Goal: Information Seeking & Learning: Learn about a topic

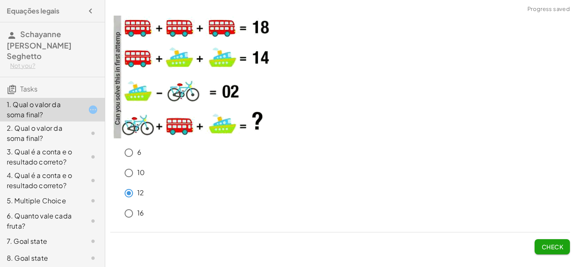
click at [551, 251] on button "Check" at bounding box center [552, 246] width 35 height 15
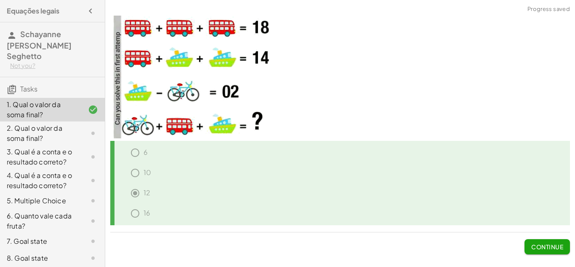
click at [537, 242] on button "Continue" at bounding box center [547, 246] width 45 height 15
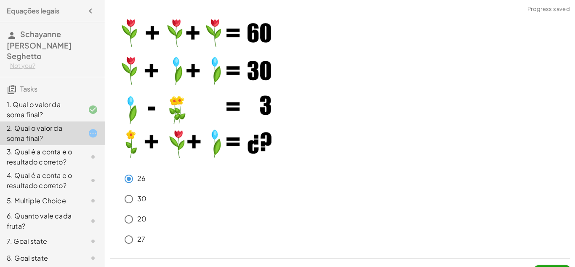
click at [552, 265] on button "Check" at bounding box center [552, 272] width 35 height 15
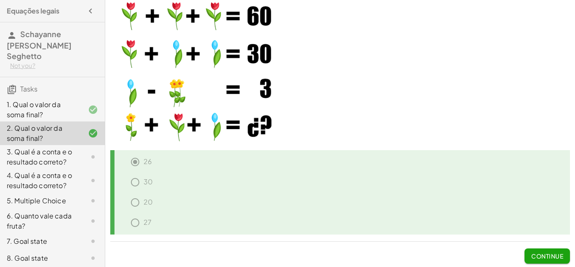
scroll to position [19, 0]
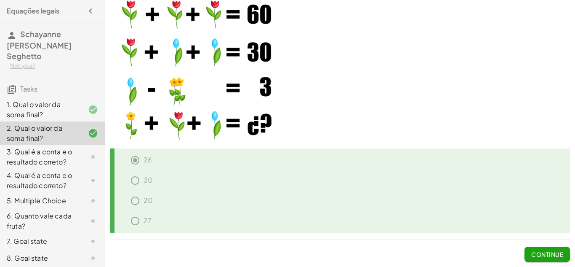
click at [555, 253] on span "Continue" at bounding box center [547, 254] width 32 height 8
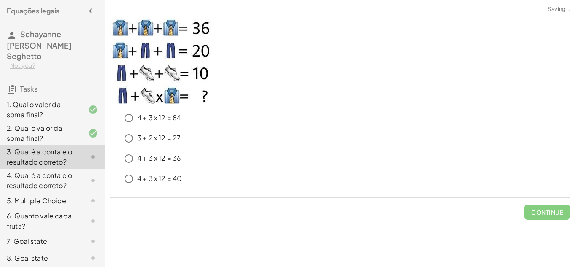
scroll to position [0, 0]
click at [557, 211] on span "Check" at bounding box center [552, 212] width 22 height 8
click at [544, 216] on button "Check" at bounding box center [552, 211] width 35 height 15
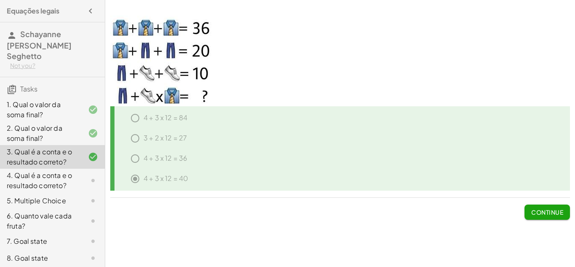
click at [542, 211] on span "Continue" at bounding box center [547, 212] width 32 height 8
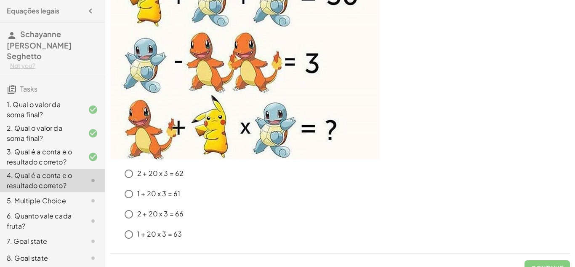
scroll to position [119, 0]
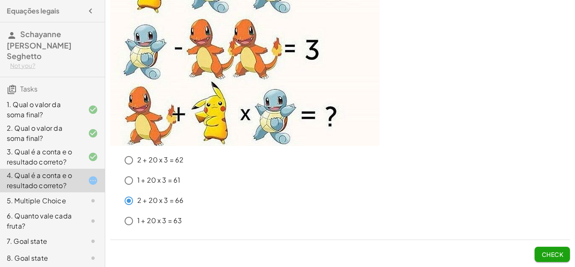
click at [565, 259] on button "Check" at bounding box center [552, 253] width 35 height 15
click at [544, 255] on span "Check" at bounding box center [552, 254] width 22 height 8
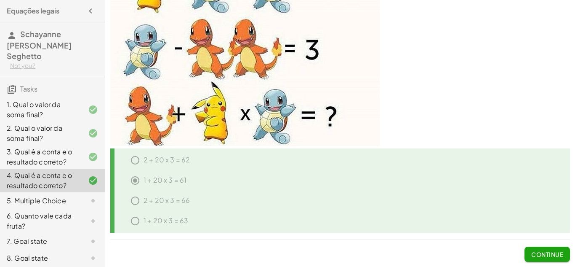
click at [537, 256] on span "Continue" at bounding box center [547, 254] width 32 height 8
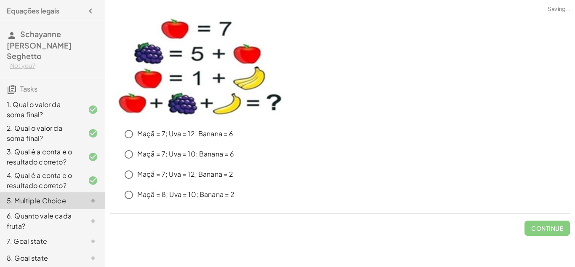
scroll to position [0, 0]
click at [557, 226] on span "Check" at bounding box center [552, 228] width 22 height 8
click at [547, 229] on span "Check" at bounding box center [552, 228] width 22 height 8
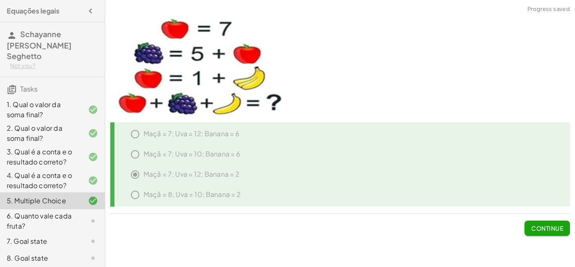
click at [77, 209] on div "6. Quanto vale cada fruta?" at bounding box center [52, 221] width 105 height 24
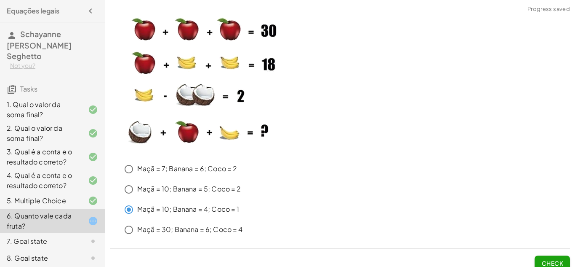
click at [549, 262] on span "Check" at bounding box center [552, 263] width 22 height 8
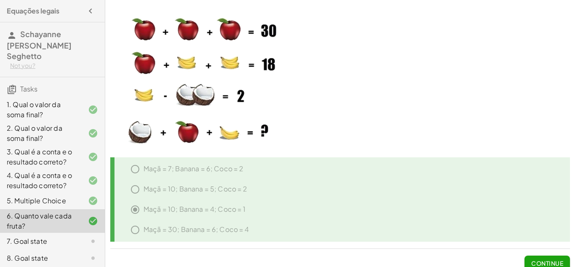
click at [37, 236] on div "7. Goal state" at bounding box center [41, 241] width 68 height 10
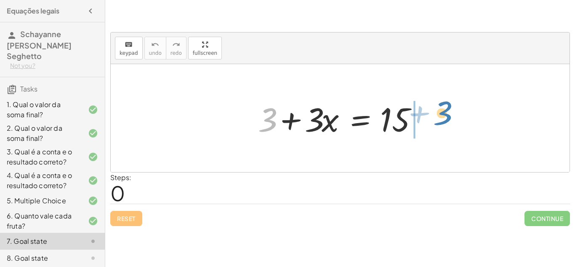
drag, startPoint x: 270, startPoint y: 121, endPoint x: 445, endPoint y: 115, distance: 175.3
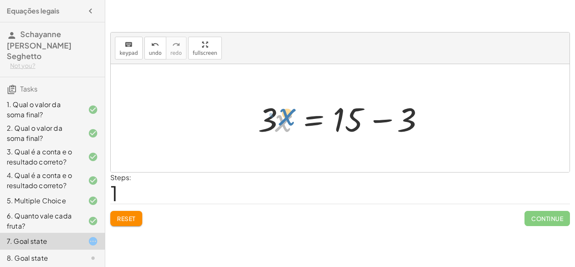
drag, startPoint x: 283, startPoint y: 124, endPoint x: 286, endPoint y: 120, distance: 4.9
click at [286, 120] on div at bounding box center [343, 117] width 179 height 43
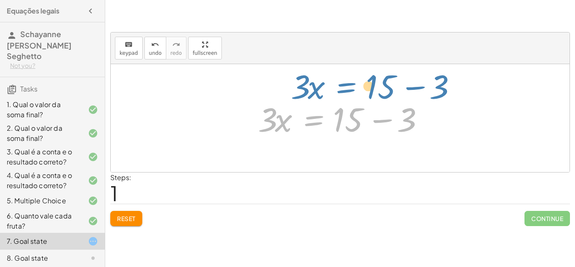
drag, startPoint x: 313, startPoint y: 118, endPoint x: 333, endPoint y: 97, distance: 29.8
click at [333, 97] on div at bounding box center [343, 117] width 179 height 43
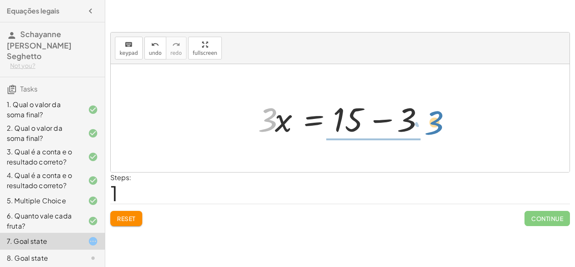
drag, startPoint x: 269, startPoint y: 124, endPoint x: 434, endPoint y: 127, distance: 165.1
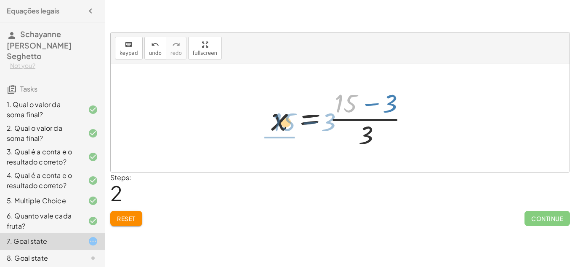
drag, startPoint x: 353, startPoint y: 102, endPoint x: 291, endPoint y: 120, distance: 64.2
click at [291, 120] on div at bounding box center [343, 117] width 153 height 65
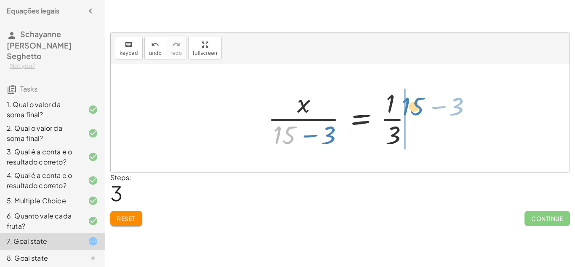
drag, startPoint x: 296, startPoint y: 143, endPoint x: 421, endPoint y: 114, distance: 127.6
click at [421, 114] on div at bounding box center [344, 117] width 160 height 65
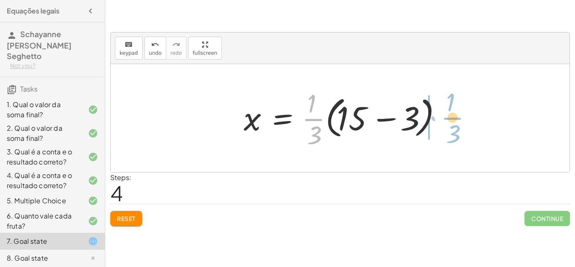
drag, startPoint x: 316, startPoint y: 120, endPoint x: 455, endPoint y: 118, distance: 139.0
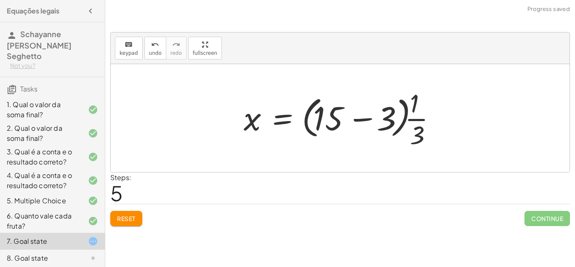
click at [133, 223] on button "Reset" at bounding box center [126, 218] width 32 height 15
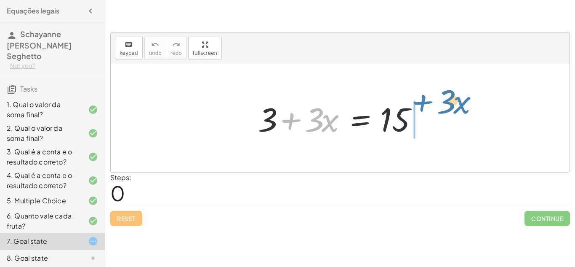
drag, startPoint x: 296, startPoint y: 125, endPoint x: 427, endPoint y: 107, distance: 131.7
click at [427, 107] on div at bounding box center [343, 117] width 179 height 43
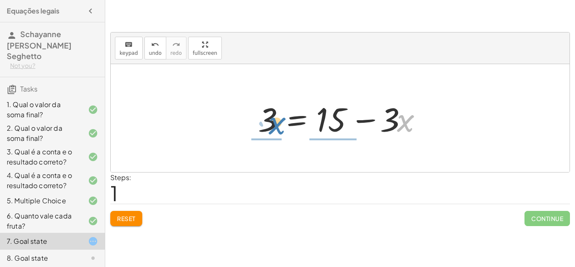
drag, startPoint x: 409, startPoint y: 121, endPoint x: 280, endPoint y: 123, distance: 128.9
click at [280, 123] on div at bounding box center [343, 117] width 179 height 43
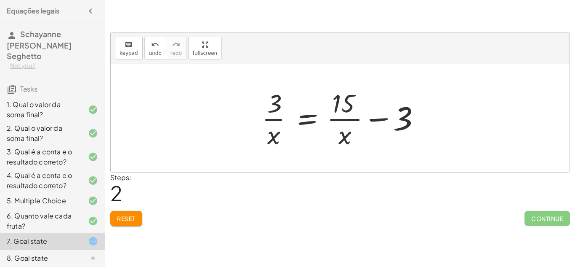
click at [129, 219] on span "Reset" at bounding box center [126, 218] width 19 height 8
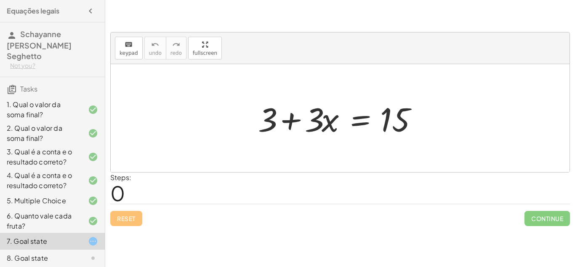
click at [279, 133] on div at bounding box center [343, 117] width 179 height 43
drag, startPoint x: 287, startPoint y: 121, endPoint x: 267, endPoint y: 142, distance: 29.2
click at [267, 142] on div "+ · 3 · x + 3 + · 3 · x = 15" at bounding box center [340, 118] width 459 height 108
drag, startPoint x: 285, startPoint y: 115, endPoint x: 277, endPoint y: 101, distance: 15.8
click at [277, 101] on div at bounding box center [343, 117] width 179 height 43
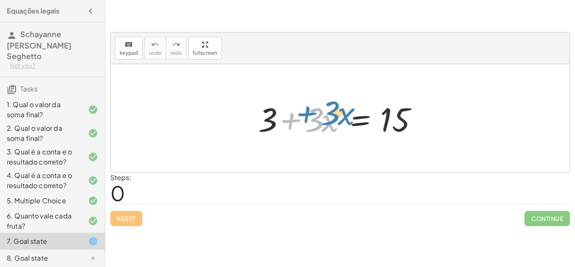
drag, startPoint x: 279, startPoint y: 117, endPoint x: 292, endPoint y: 112, distance: 14.4
click at [292, 112] on div at bounding box center [343, 117] width 179 height 43
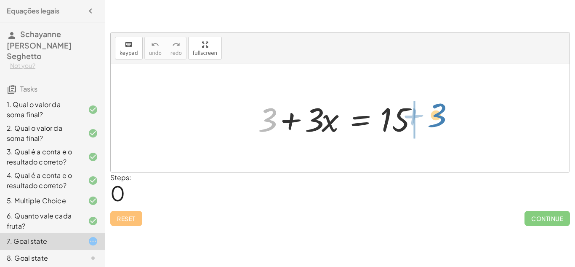
drag, startPoint x: 272, startPoint y: 122, endPoint x: 444, endPoint y: 127, distance: 171.4
click at [444, 127] on div "+ 3 + 3 + · 3 · x = 15" at bounding box center [340, 118] width 459 height 108
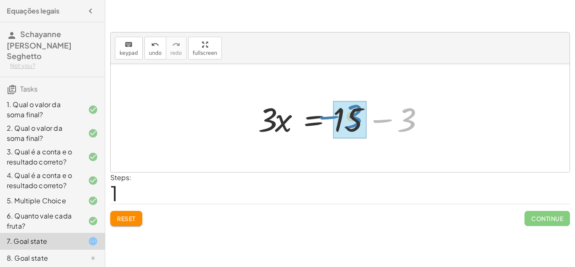
drag, startPoint x: 407, startPoint y: 122, endPoint x: 353, endPoint y: 119, distance: 54.0
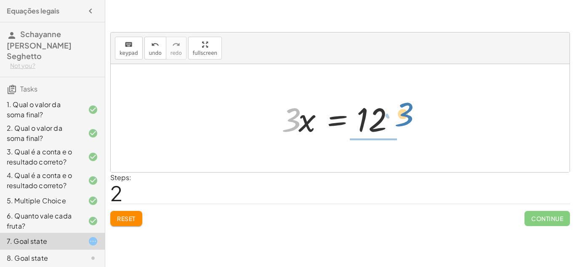
drag, startPoint x: 290, startPoint y: 123, endPoint x: 404, endPoint y: 119, distance: 113.8
click at [404, 119] on div at bounding box center [343, 117] width 132 height 43
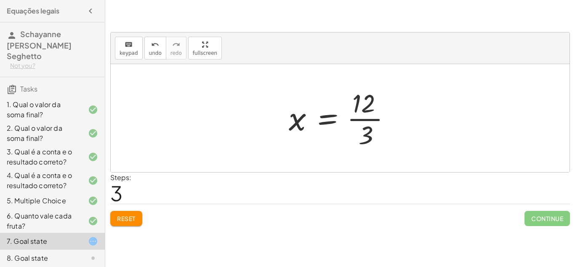
click at [124, 223] on button "Reset" at bounding box center [126, 218] width 32 height 15
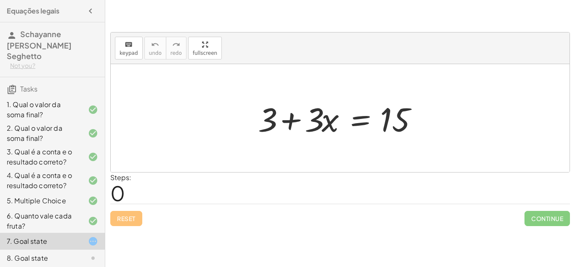
click at [235, 163] on div at bounding box center [340, 118] width 459 height 108
drag, startPoint x: 259, startPoint y: 125, endPoint x: 436, endPoint y: 118, distance: 177.4
click at [436, 118] on div "+ 3 + 3 + · 3 · x = 15" at bounding box center [340, 118] width 459 height 108
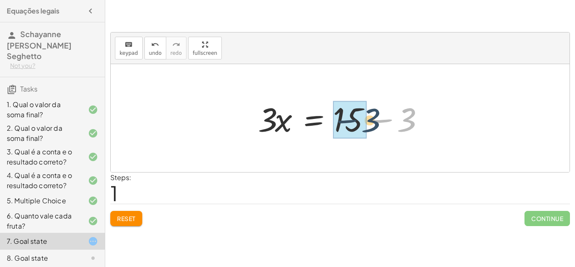
drag, startPoint x: 403, startPoint y: 119, endPoint x: 355, endPoint y: 120, distance: 48.0
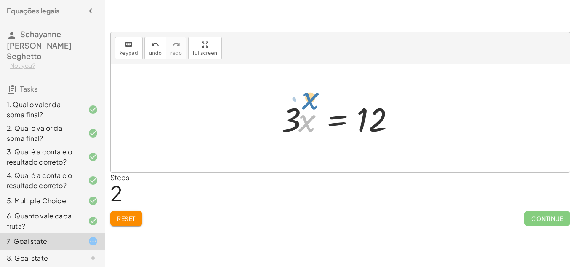
drag, startPoint x: 307, startPoint y: 123, endPoint x: 311, endPoint y: 87, distance: 35.7
click at [312, 88] on div at bounding box center [340, 118] width 459 height 108
drag, startPoint x: 309, startPoint y: 123, endPoint x: 411, endPoint y: 120, distance: 101.5
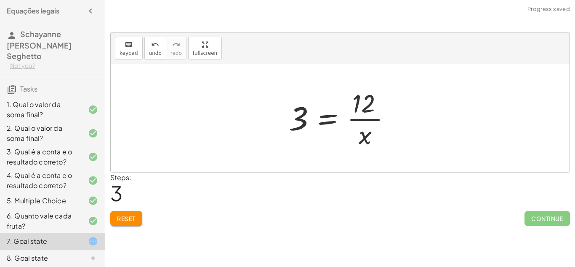
click at [124, 211] on button "Reset" at bounding box center [126, 218] width 32 height 15
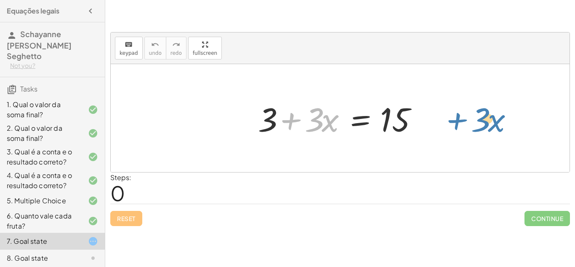
drag, startPoint x: 294, startPoint y: 121, endPoint x: 451, endPoint y: 128, distance: 156.8
click at [451, 128] on div "+ · 3 · x + 3 + · 3 · x = 15" at bounding box center [340, 118] width 459 height 108
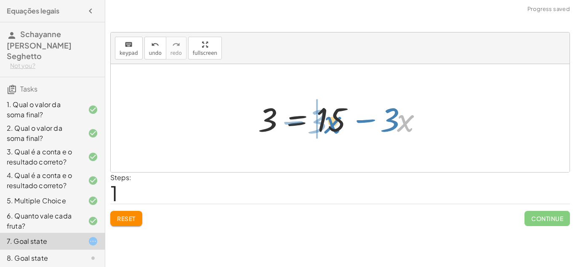
drag, startPoint x: 408, startPoint y: 118, endPoint x: 335, endPoint y: 120, distance: 72.4
click at [335, 120] on div at bounding box center [343, 117] width 179 height 43
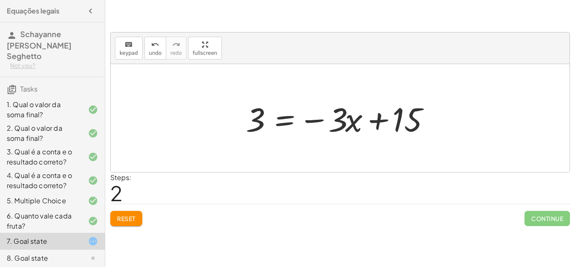
click at [141, 221] on button "Reset" at bounding box center [126, 218] width 32 height 15
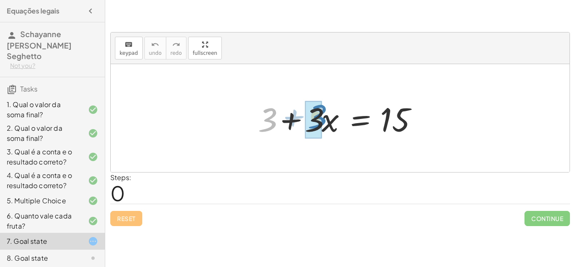
drag, startPoint x: 259, startPoint y: 119, endPoint x: 309, endPoint y: 115, distance: 49.8
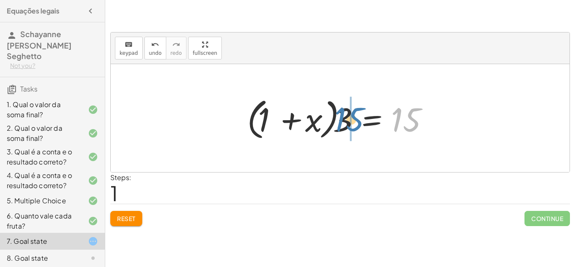
drag, startPoint x: 413, startPoint y: 106, endPoint x: 352, endPoint y: 106, distance: 61.5
click at [352, 106] on div at bounding box center [343, 118] width 201 height 48
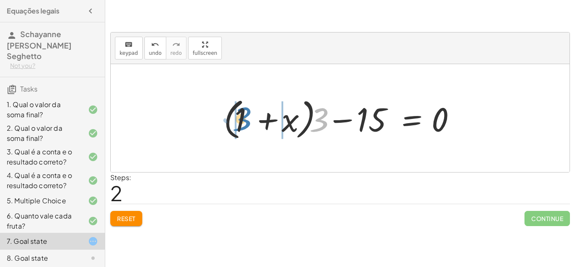
drag, startPoint x: 319, startPoint y: 122, endPoint x: 237, endPoint y: 120, distance: 81.7
click at [237, 120] on div at bounding box center [343, 118] width 248 height 48
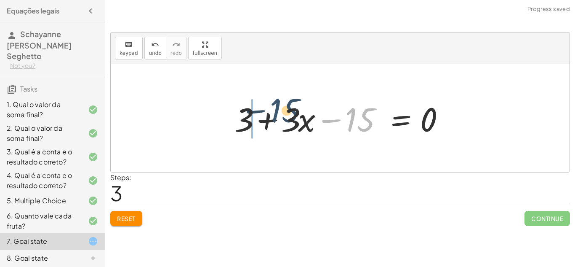
drag, startPoint x: 351, startPoint y: 123, endPoint x: 272, endPoint y: 114, distance: 79.2
click at [272, 114] on div at bounding box center [343, 117] width 226 height 43
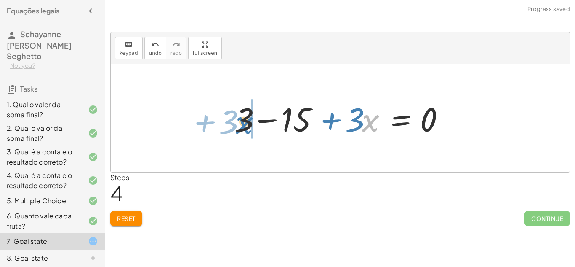
drag, startPoint x: 362, startPoint y: 117, endPoint x: 236, endPoint y: 118, distance: 126.3
click at [236, 118] on div at bounding box center [343, 117] width 226 height 43
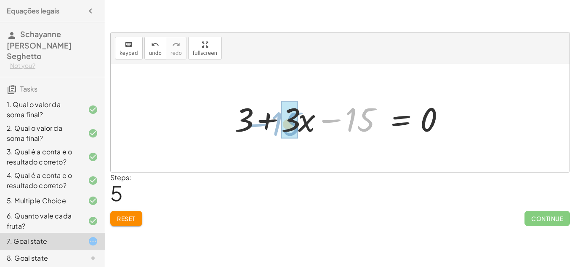
drag, startPoint x: 353, startPoint y: 117, endPoint x: 279, endPoint y: 122, distance: 74.3
click at [279, 122] on div at bounding box center [343, 117] width 226 height 43
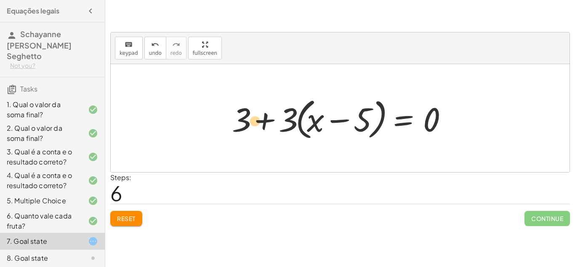
drag, startPoint x: 368, startPoint y: 122, endPoint x: 246, endPoint y: 126, distance: 122.6
click at [246, 126] on div at bounding box center [343, 118] width 231 height 48
drag, startPoint x: 280, startPoint y: 123, endPoint x: 354, endPoint y: 125, distance: 74.1
click at [354, 125] on div at bounding box center [343, 118] width 231 height 48
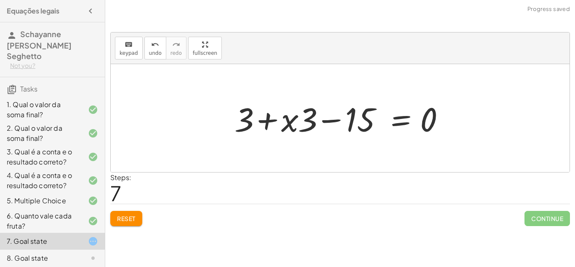
click at [125, 219] on span "Reset" at bounding box center [126, 218] width 19 height 8
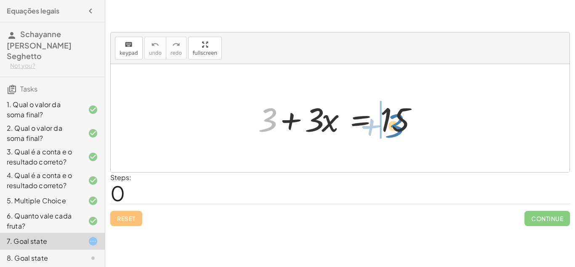
drag, startPoint x: 264, startPoint y: 129, endPoint x: 392, endPoint y: 136, distance: 127.8
click at [392, 136] on div at bounding box center [343, 117] width 179 height 43
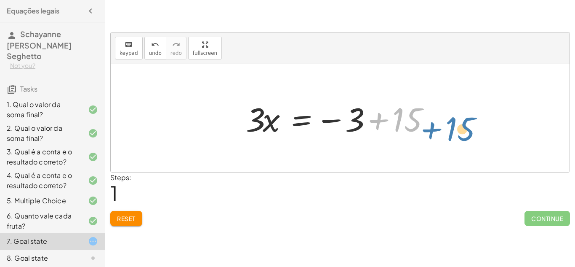
drag, startPoint x: 399, startPoint y: 119, endPoint x: 450, endPoint y: 128, distance: 52.1
click at [450, 128] on div "+ 3 + · 3 · x = 15 + 15 3 · 3 · x = 15 − +" at bounding box center [340, 118] width 459 height 108
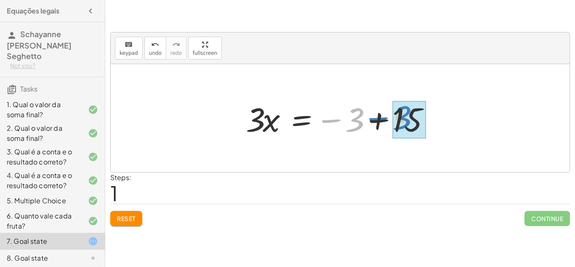
drag, startPoint x: 332, startPoint y: 121, endPoint x: 379, endPoint y: 119, distance: 46.8
click at [379, 119] on div at bounding box center [343, 117] width 203 height 43
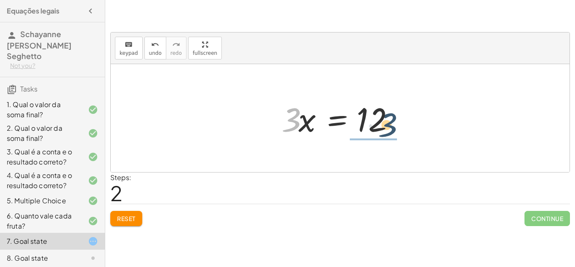
drag, startPoint x: 289, startPoint y: 122, endPoint x: 387, endPoint y: 127, distance: 97.4
click at [387, 127] on div at bounding box center [343, 117] width 132 height 43
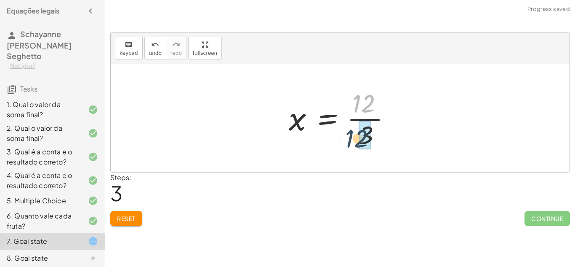
drag, startPoint x: 367, startPoint y: 105, endPoint x: 363, endPoint y: 120, distance: 15.6
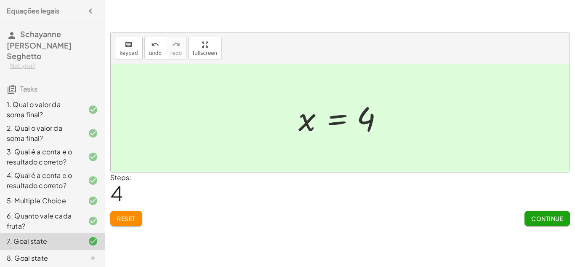
click at [533, 219] on span "Continue" at bounding box center [547, 218] width 32 height 8
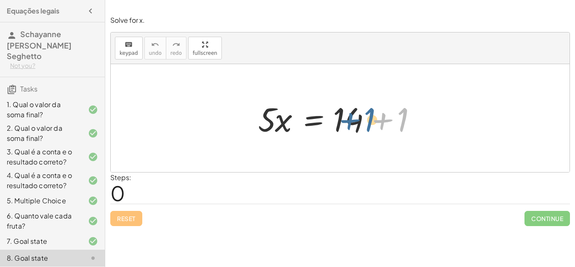
drag, startPoint x: 404, startPoint y: 122, endPoint x: 371, endPoint y: 122, distance: 33.7
click at [371, 122] on div at bounding box center [343, 117] width 179 height 43
drag, startPoint x: 399, startPoint y: 119, endPoint x: 345, endPoint y: 120, distance: 53.5
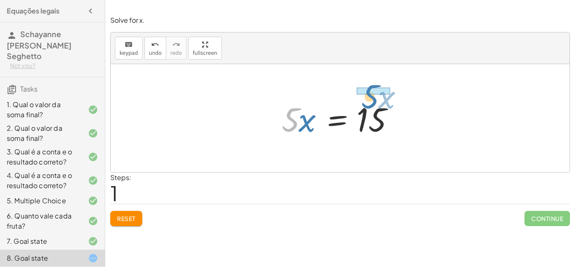
drag, startPoint x: 296, startPoint y: 119, endPoint x: 379, endPoint y: 95, distance: 85.9
click at [379, 95] on div "· 5 · x = + 14 + 1 · 5 · x · 5 · x = 15" at bounding box center [340, 118] width 142 height 48
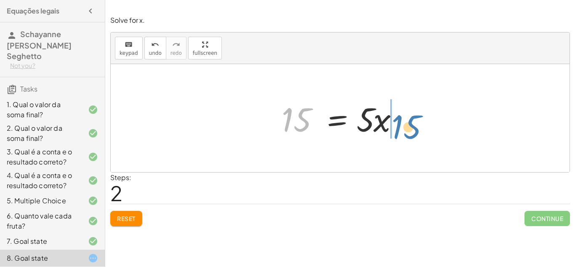
drag, startPoint x: 290, startPoint y: 119, endPoint x: 400, endPoint y: 126, distance: 110.1
click at [400, 126] on div at bounding box center [343, 117] width 132 height 43
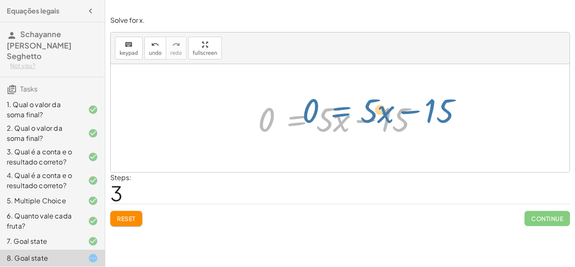
drag, startPoint x: 276, startPoint y: 125, endPoint x: 327, endPoint y: 123, distance: 51.0
click at [327, 123] on div at bounding box center [343, 117] width 179 height 43
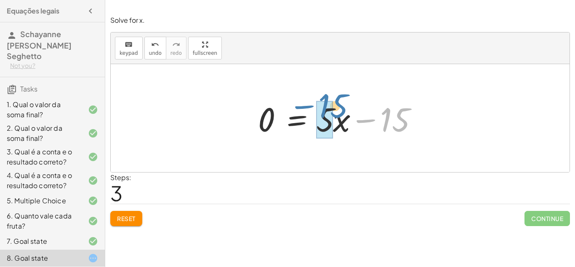
drag, startPoint x: 394, startPoint y: 115, endPoint x: 332, endPoint y: 99, distance: 63.3
click at [332, 99] on div at bounding box center [343, 117] width 179 height 43
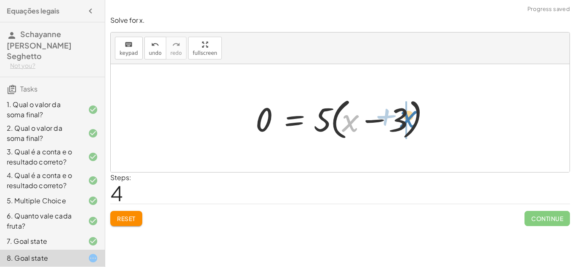
drag, startPoint x: 357, startPoint y: 124, endPoint x: 416, endPoint y: 120, distance: 59.1
click at [416, 120] on div at bounding box center [343, 118] width 184 height 48
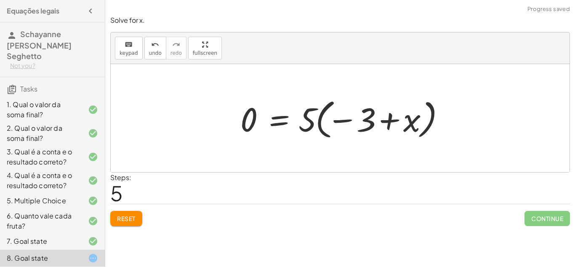
click at [138, 218] on button "Reset" at bounding box center [126, 218] width 32 height 15
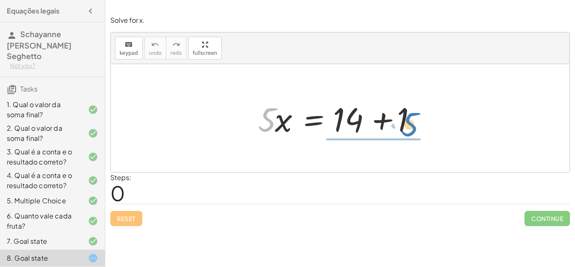
drag, startPoint x: 265, startPoint y: 128, endPoint x: 412, endPoint y: 136, distance: 146.7
click at [412, 136] on div at bounding box center [343, 117] width 179 height 43
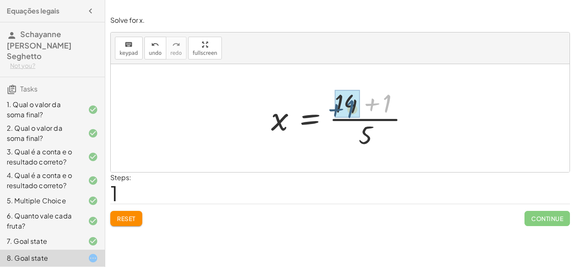
drag, startPoint x: 387, startPoint y: 98, endPoint x: 349, endPoint y: 103, distance: 37.9
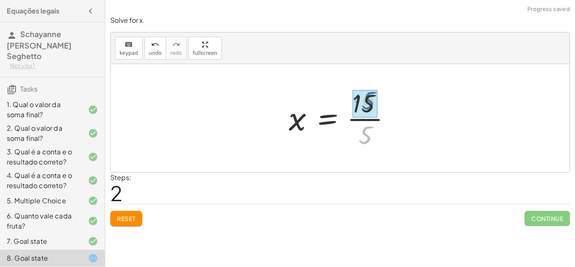
drag, startPoint x: 371, startPoint y: 137, endPoint x: 374, endPoint y: 102, distance: 35.1
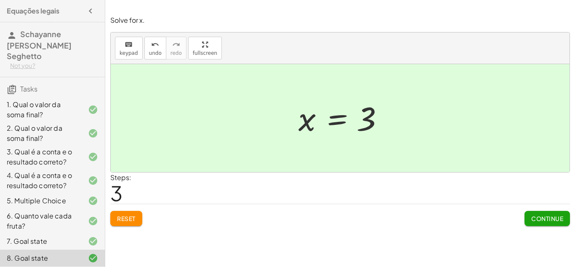
click at [536, 213] on button "Continue" at bounding box center [547, 218] width 45 height 15
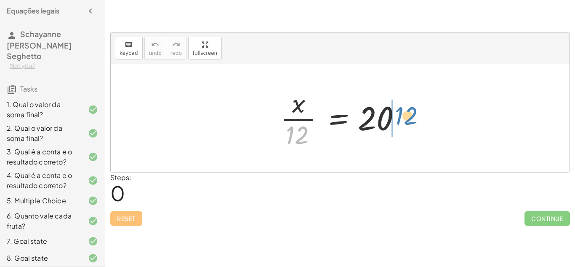
drag, startPoint x: 290, startPoint y: 144, endPoint x: 398, endPoint y: 125, distance: 110.3
click at [398, 125] on div at bounding box center [343, 117] width 134 height 65
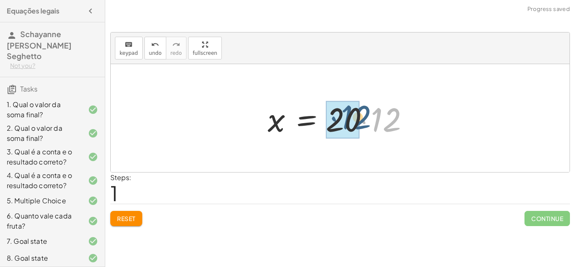
drag, startPoint x: 396, startPoint y: 121, endPoint x: 366, endPoint y: 118, distance: 29.6
click at [366, 118] on div at bounding box center [344, 117] width 160 height 43
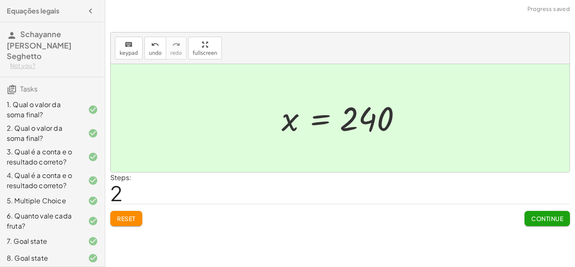
click at [534, 221] on span "Continue" at bounding box center [547, 218] width 32 height 8
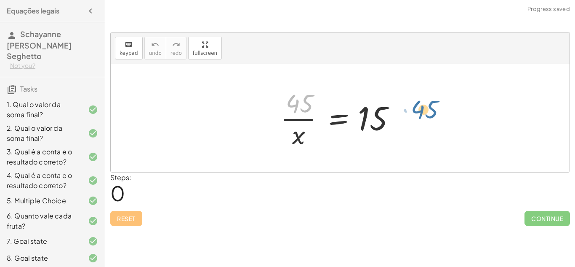
drag, startPoint x: 304, startPoint y: 109, endPoint x: 429, endPoint y: 115, distance: 125.2
click at [429, 115] on div "· 45 · 45 · x = 15" at bounding box center [340, 118] width 459 height 108
drag, startPoint x: 304, startPoint y: 108, endPoint x: 413, endPoint y: 123, distance: 110.1
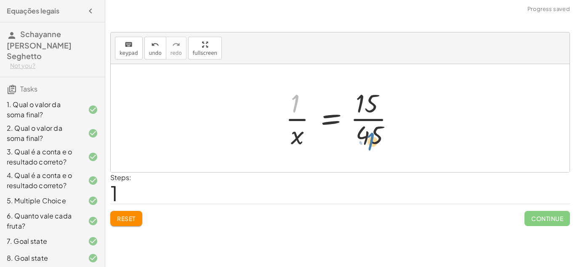
drag, startPoint x: 289, startPoint y: 109, endPoint x: 364, endPoint y: 147, distance: 84.4
click at [364, 147] on div at bounding box center [343, 117] width 124 height 65
click at [130, 222] on button "Reset" at bounding box center [126, 218] width 32 height 15
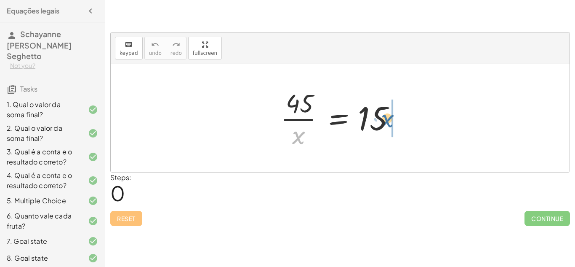
drag, startPoint x: 296, startPoint y: 133, endPoint x: 394, endPoint y: 113, distance: 99.8
click at [394, 113] on div at bounding box center [343, 117] width 134 height 65
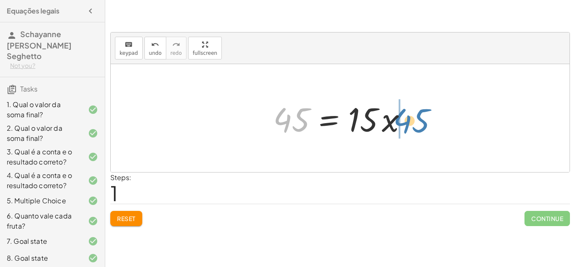
drag, startPoint x: 298, startPoint y: 125, endPoint x: 419, endPoint y: 126, distance: 120.4
click at [419, 126] on div "· 45 · x = 15 45 45 · x = 15 ·" at bounding box center [340, 118] width 159 height 48
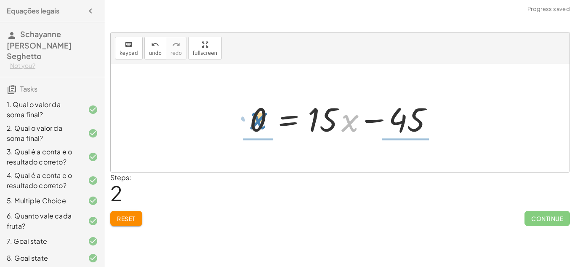
drag, startPoint x: 350, startPoint y: 126, endPoint x: 259, endPoint y: 123, distance: 91.4
click at [259, 123] on div at bounding box center [343, 117] width 196 height 43
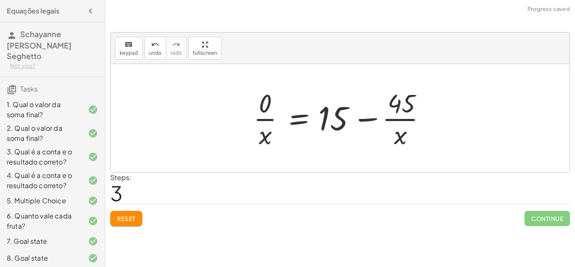
click at [112, 220] on button "Reset" at bounding box center [126, 218] width 32 height 15
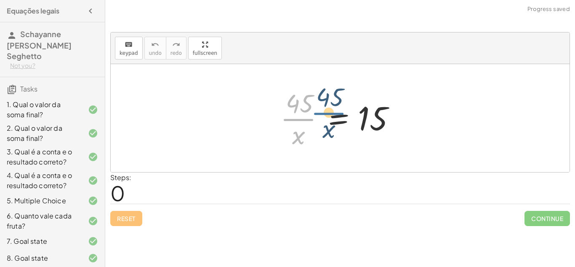
drag, startPoint x: 300, startPoint y: 114, endPoint x: 320, endPoint y: 108, distance: 20.9
click at [320, 108] on div at bounding box center [343, 117] width 134 height 65
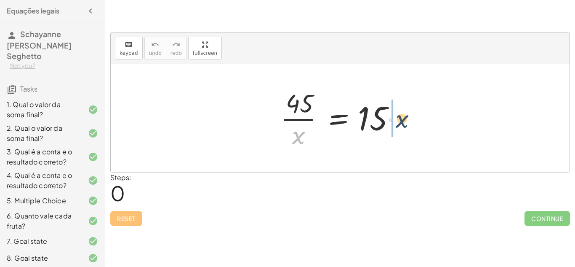
drag, startPoint x: 298, startPoint y: 141, endPoint x: 408, endPoint y: 122, distance: 112.3
click at [408, 122] on div at bounding box center [343, 117] width 134 height 65
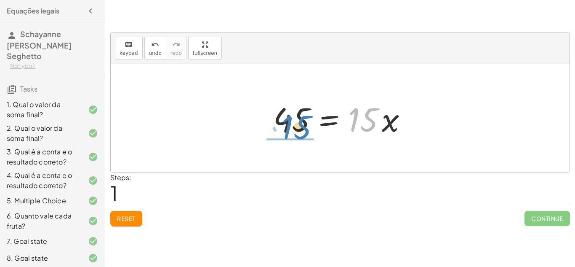
drag, startPoint x: 370, startPoint y: 123, endPoint x: 304, endPoint y: 130, distance: 67.0
click at [304, 130] on div at bounding box center [343, 117] width 149 height 43
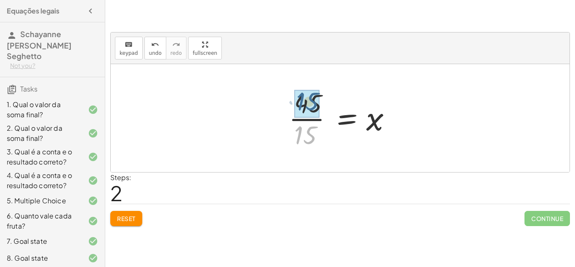
drag, startPoint x: 304, startPoint y: 130, endPoint x: 305, endPoint y: 96, distance: 34.1
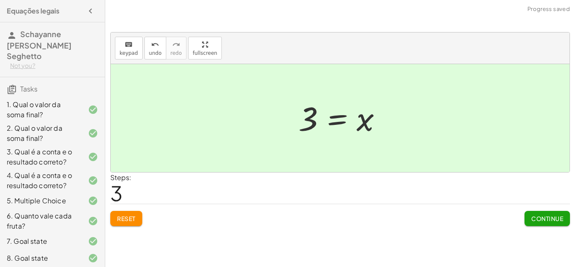
click at [557, 213] on button "Continue" at bounding box center [547, 218] width 45 height 15
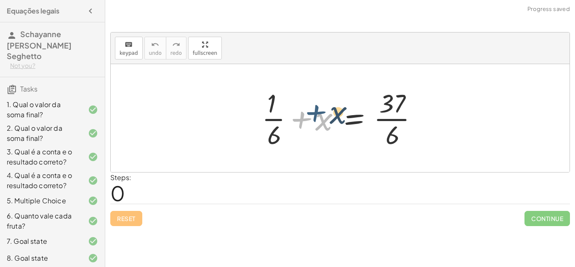
drag, startPoint x: 296, startPoint y: 116, endPoint x: 305, endPoint y: 111, distance: 10.7
click at [305, 111] on div at bounding box center [343, 117] width 171 height 65
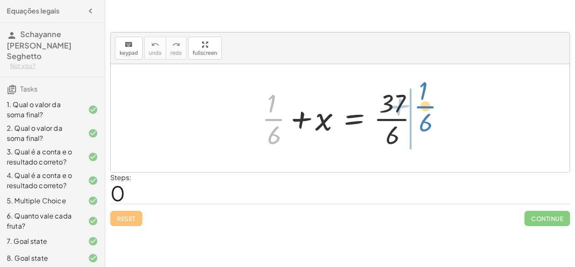
drag, startPoint x: 277, startPoint y: 119, endPoint x: 429, endPoint y: 106, distance: 152.1
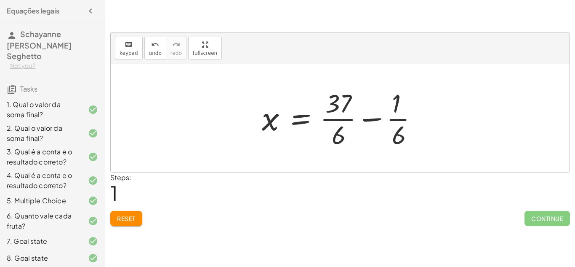
click at [376, 116] on div at bounding box center [343, 117] width 171 height 65
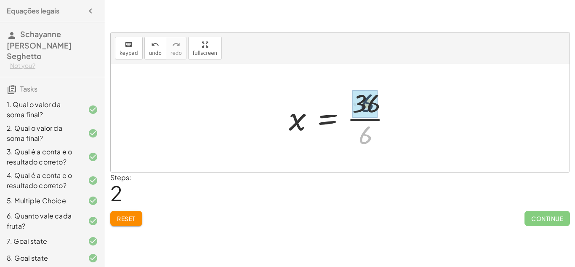
drag, startPoint x: 362, startPoint y: 132, endPoint x: 363, endPoint y: 98, distance: 34.1
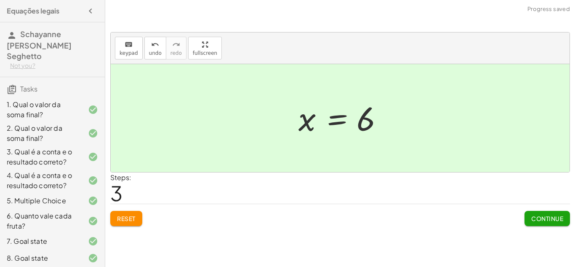
click at [539, 215] on span "Continue" at bounding box center [547, 218] width 32 height 8
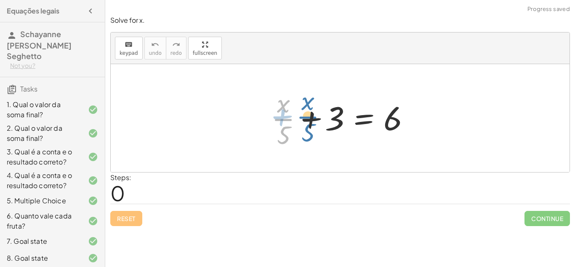
drag, startPoint x: 290, startPoint y: 126, endPoint x: 303, endPoint y: 126, distance: 12.6
click at [303, 126] on div at bounding box center [343, 117] width 152 height 65
click at [308, 116] on div at bounding box center [343, 117] width 152 height 65
drag, startPoint x: 282, startPoint y: 133, endPoint x: 405, endPoint y: 117, distance: 124.0
click at [405, 117] on div at bounding box center [343, 117] width 152 height 65
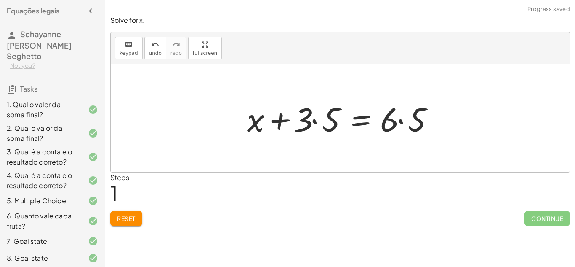
click at [313, 120] on div at bounding box center [343, 117] width 201 height 43
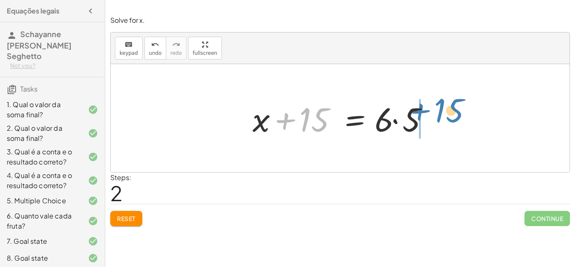
drag, startPoint x: 315, startPoint y: 119, endPoint x: 450, endPoint y: 110, distance: 135.5
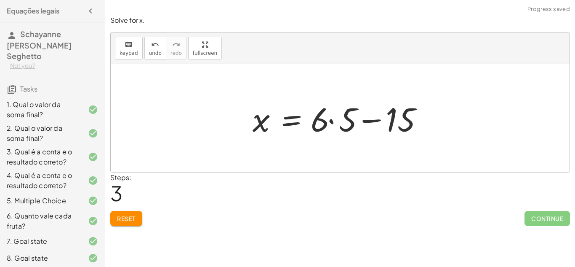
click at [375, 120] on div at bounding box center [343, 117] width 190 height 43
click at [334, 121] on div at bounding box center [343, 117] width 190 height 43
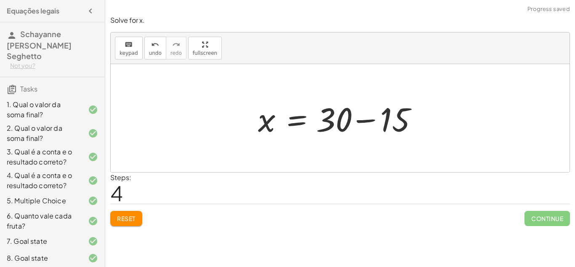
click at [358, 122] on div at bounding box center [343, 117] width 179 height 43
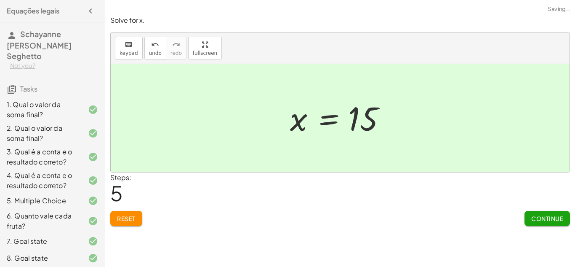
click at [531, 218] on span "Continue" at bounding box center [547, 218] width 32 height 8
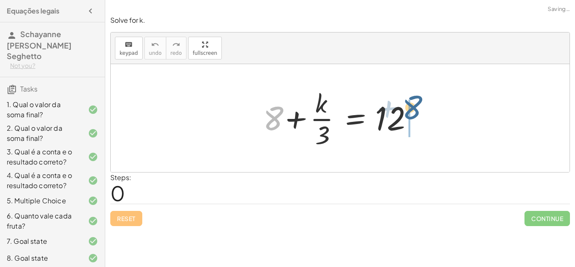
drag, startPoint x: 275, startPoint y: 121, endPoint x: 440, endPoint y: 125, distance: 164.3
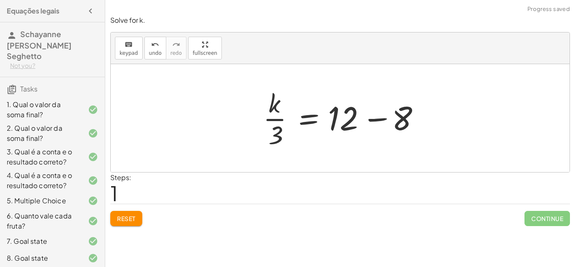
click at [380, 116] on div at bounding box center [343, 117] width 169 height 65
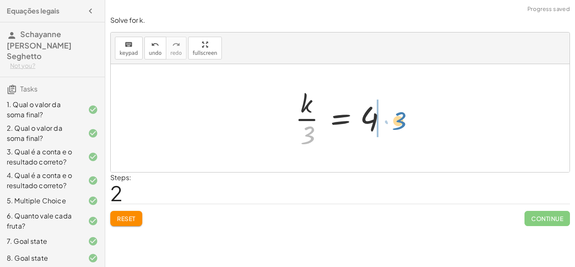
drag, startPoint x: 312, startPoint y: 138, endPoint x: 391, endPoint y: 123, distance: 80.6
click at [391, 123] on div at bounding box center [343, 117] width 105 height 65
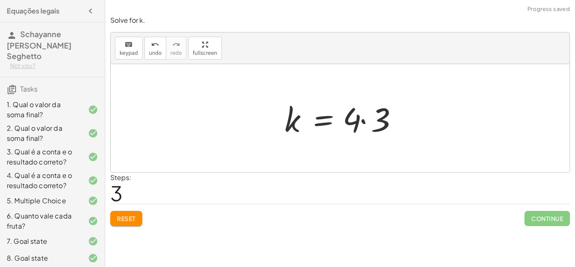
click at [365, 121] on div at bounding box center [343, 117] width 126 height 43
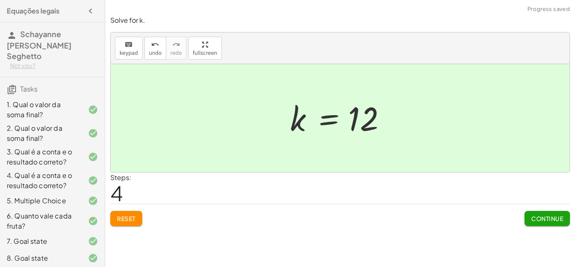
click at [541, 223] on button "Continue" at bounding box center [547, 218] width 45 height 15
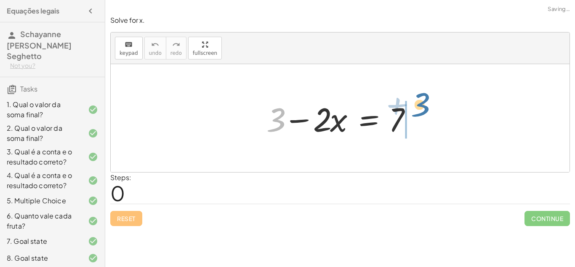
drag, startPoint x: 273, startPoint y: 106, endPoint x: 417, endPoint y: 93, distance: 144.2
click at [417, 93] on div "+ 3 + 3 − · 2 · x = 7" at bounding box center [340, 118] width 459 height 108
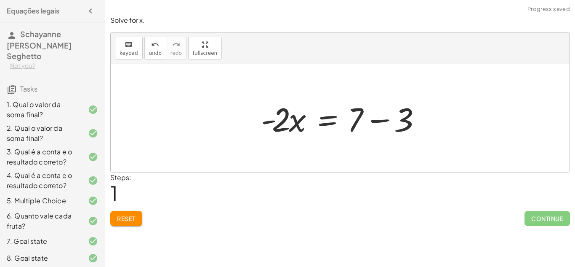
click at [388, 117] on div at bounding box center [343, 117] width 173 height 43
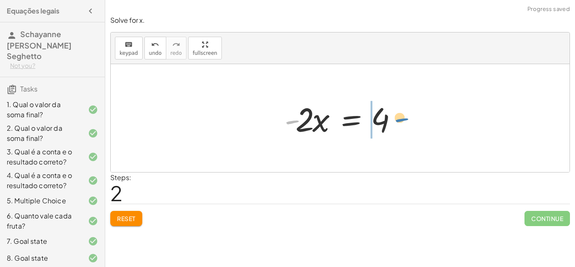
drag, startPoint x: 293, startPoint y: 122, endPoint x: 403, endPoint y: 120, distance: 109.5
click at [403, 120] on div at bounding box center [343, 117] width 126 height 43
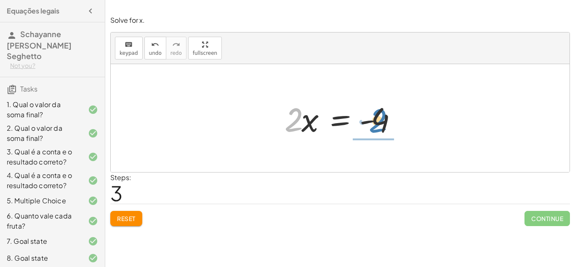
drag, startPoint x: 297, startPoint y: 113, endPoint x: 375, endPoint y: 114, distance: 77.5
click at [375, 114] on div at bounding box center [343, 117] width 126 height 43
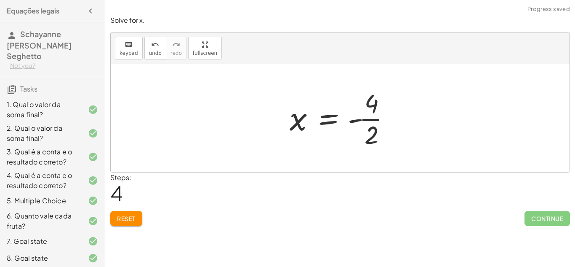
click at [370, 117] on div at bounding box center [343, 117] width 116 height 65
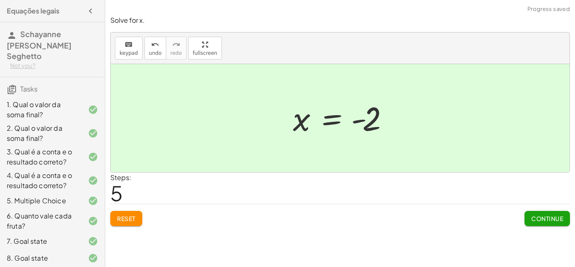
click at [532, 216] on span "Continue" at bounding box center [547, 218] width 32 height 8
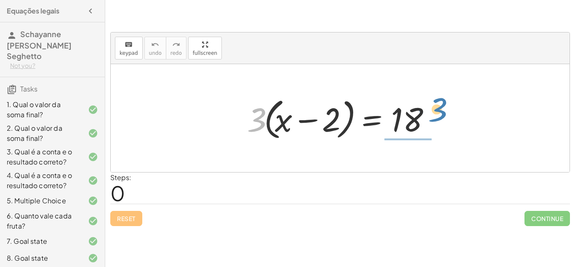
drag, startPoint x: 256, startPoint y: 114, endPoint x: 437, endPoint y: 105, distance: 180.4
click at [437, 105] on div at bounding box center [343, 118] width 201 height 48
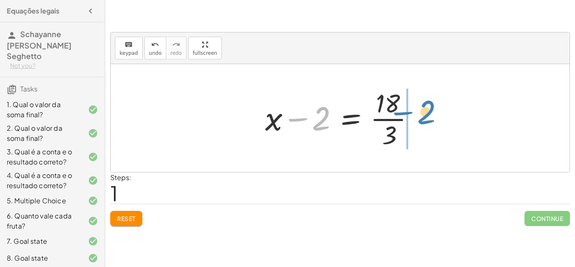
drag, startPoint x: 315, startPoint y: 125, endPoint x: 421, endPoint y: 120, distance: 105.8
click at [421, 120] on div at bounding box center [343, 117] width 165 height 65
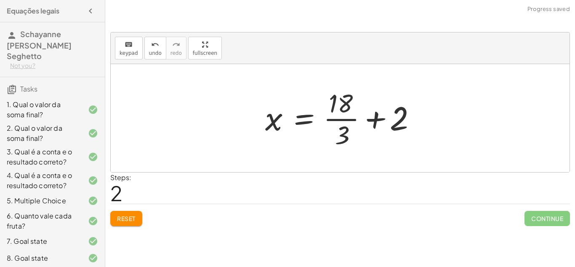
click at [382, 117] on div at bounding box center [343, 117] width 165 height 65
click at [328, 117] on div at bounding box center [343, 117] width 165 height 65
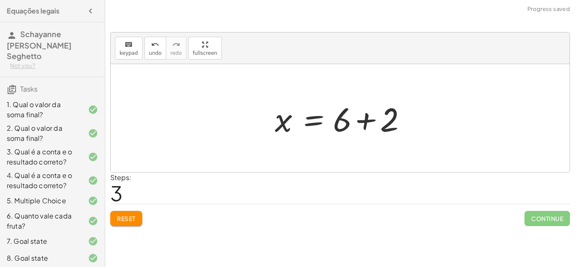
click at [363, 120] on div at bounding box center [343, 117] width 145 height 43
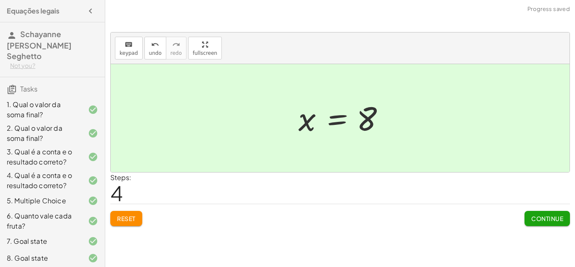
click at [529, 212] on button "Continue" at bounding box center [547, 218] width 45 height 15
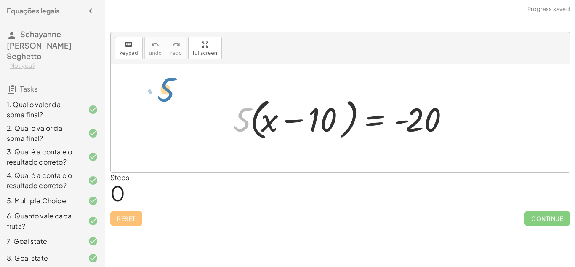
drag, startPoint x: 243, startPoint y: 122, endPoint x: 162, endPoint y: 93, distance: 86.2
drag, startPoint x: 241, startPoint y: 119, endPoint x: 424, endPoint y: 125, distance: 182.4
click at [424, 125] on div at bounding box center [343, 118] width 229 height 48
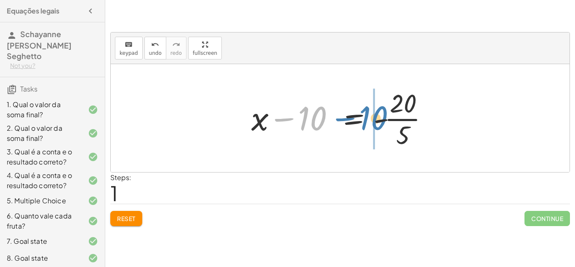
drag, startPoint x: 316, startPoint y: 123, endPoint x: 377, endPoint y: 123, distance: 61.1
click at [377, 123] on div at bounding box center [343, 117] width 192 height 65
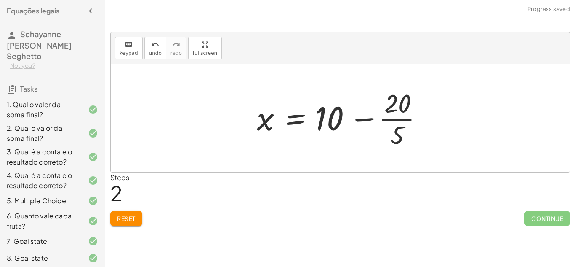
click at [362, 122] on div at bounding box center [343, 117] width 181 height 65
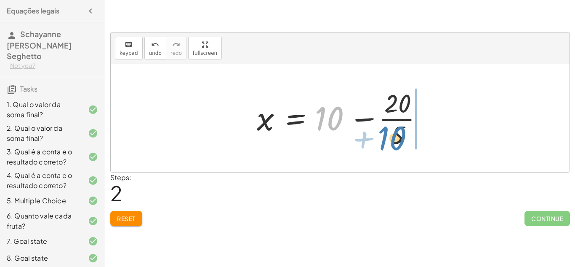
drag, startPoint x: 334, startPoint y: 120, endPoint x: 402, endPoint y: 139, distance: 71.0
click at [402, 139] on div at bounding box center [343, 117] width 181 height 65
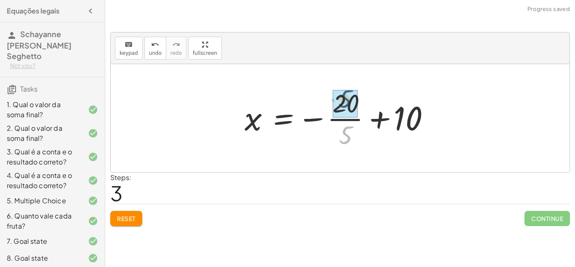
drag, startPoint x: 342, startPoint y: 135, endPoint x: 341, endPoint y: 98, distance: 36.6
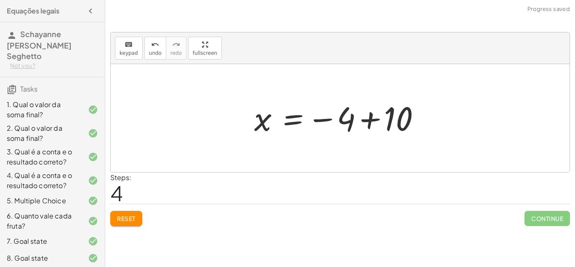
click at [368, 114] on div at bounding box center [343, 118] width 187 height 42
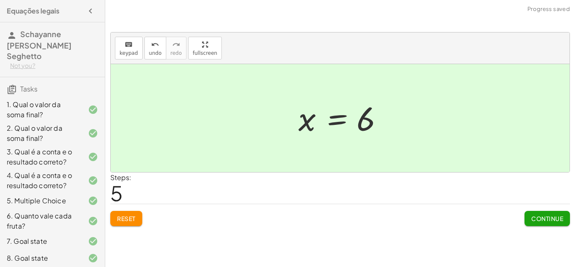
click at [544, 218] on span "Continue" at bounding box center [547, 218] width 32 height 8
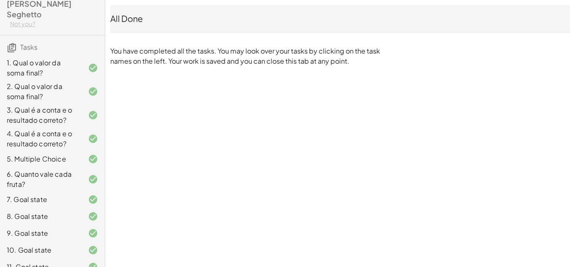
scroll to position [43, 0]
click at [68, 244] on div "10. Goal state" at bounding box center [41, 249] width 68 height 10
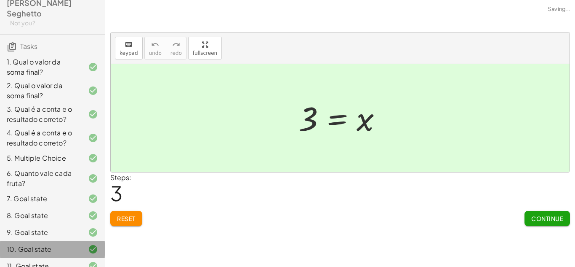
click at [68, 244] on div "10. Goal state" at bounding box center [41, 249] width 68 height 10
